Goal: Task Accomplishment & Management: Use online tool/utility

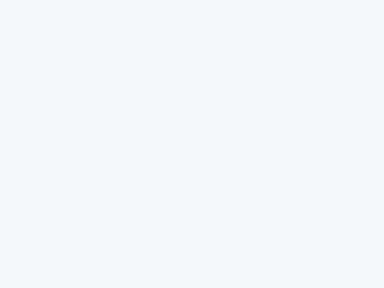
click at [192, 144] on div at bounding box center [192, 144] width 384 height 288
